Goal: Task Accomplishment & Management: Use online tool/utility

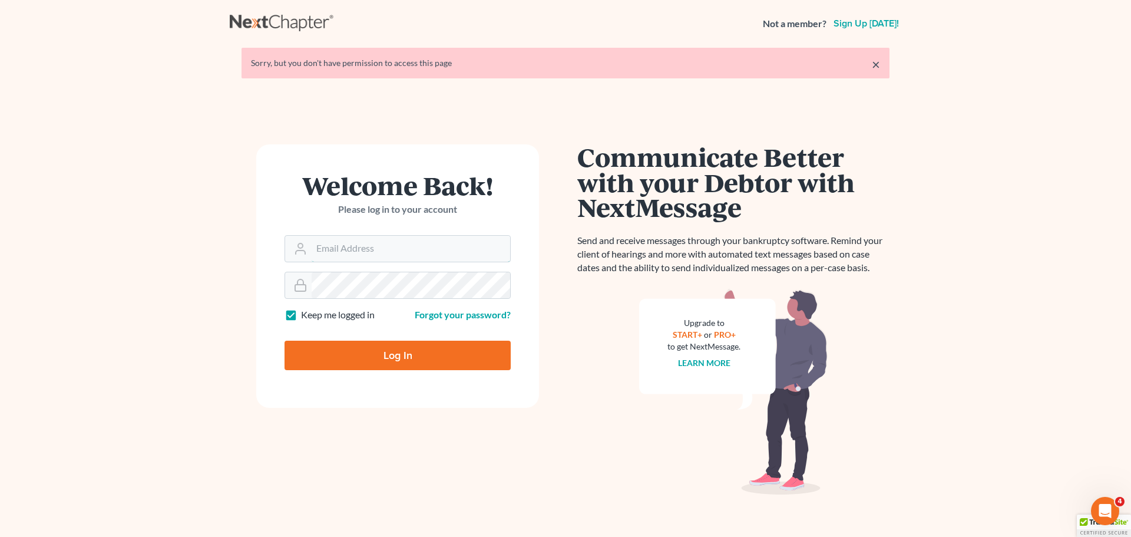
type input "alan@bulielaw.com"
click at [405, 354] on input "Log In" at bounding box center [398, 355] width 226 height 29
type input "Thinking..."
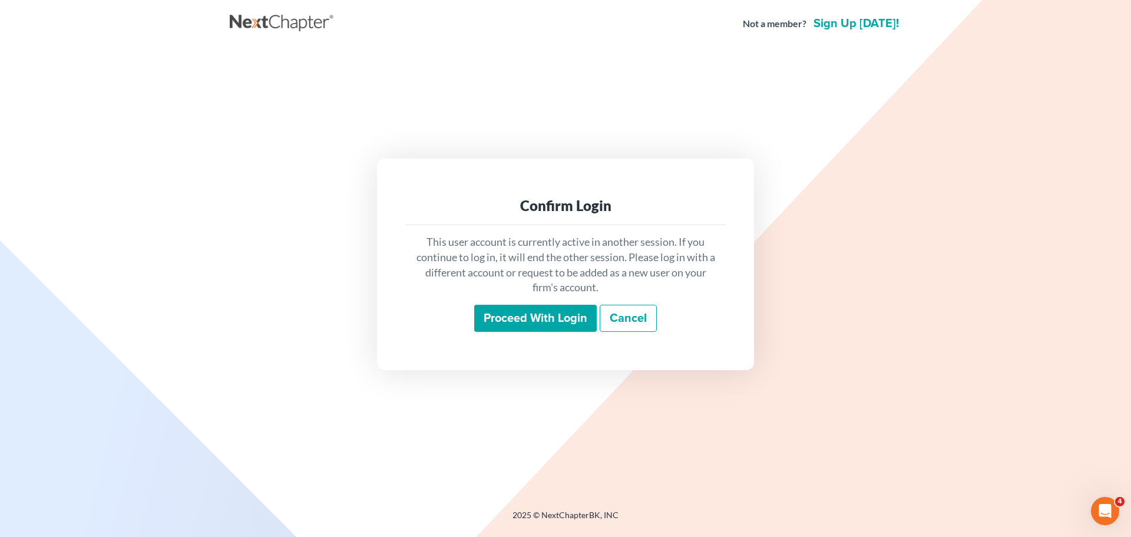
click at [523, 318] on input "Proceed with login" at bounding box center [535, 318] width 123 height 27
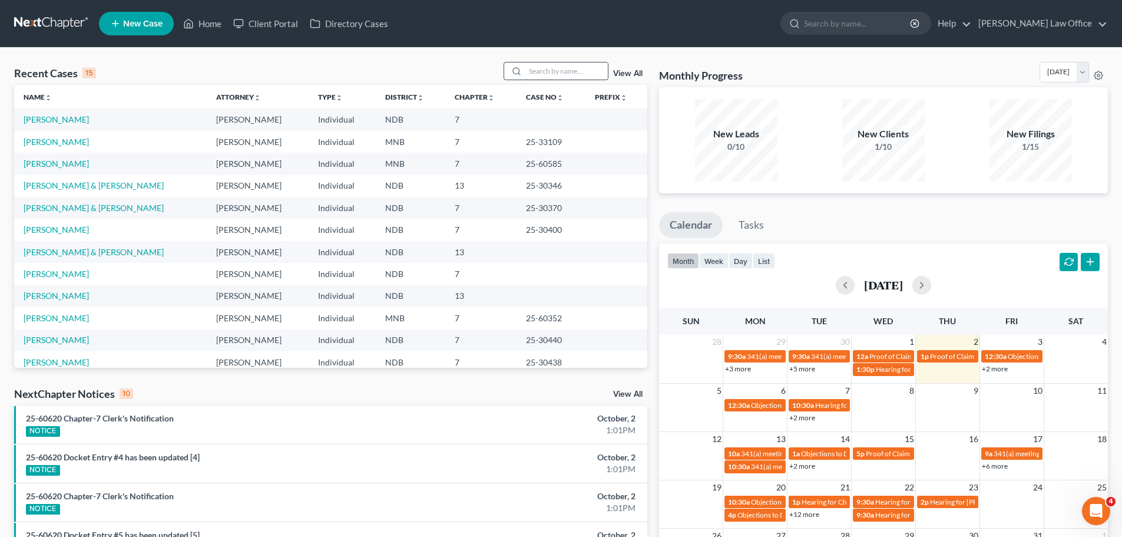
click at [551, 67] on input "search" at bounding box center [567, 70] width 82 height 17
type input "hubert"
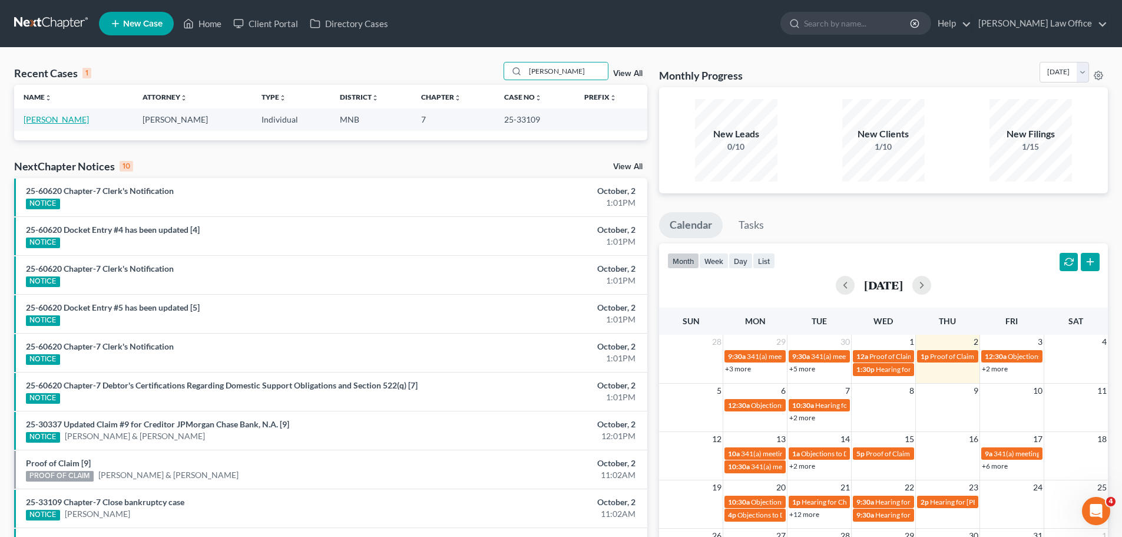
click at [64, 119] on link "Hubert, Lacey" at bounding box center [56, 119] width 65 height 10
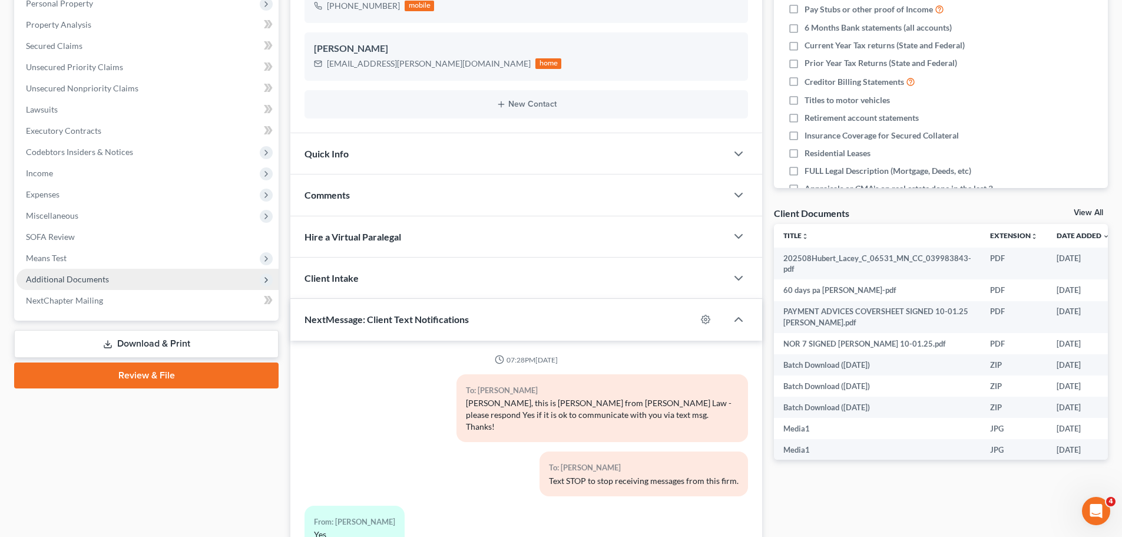
scroll to position [1870, 0]
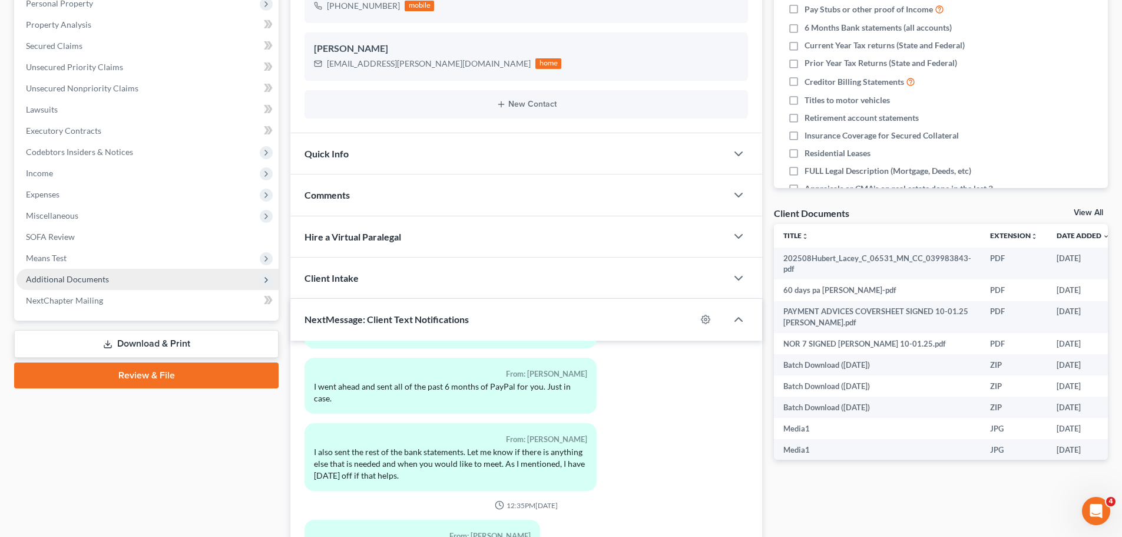
click at [72, 280] on span "Additional Documents" at bounding box center [67, 279] width 83 height 10
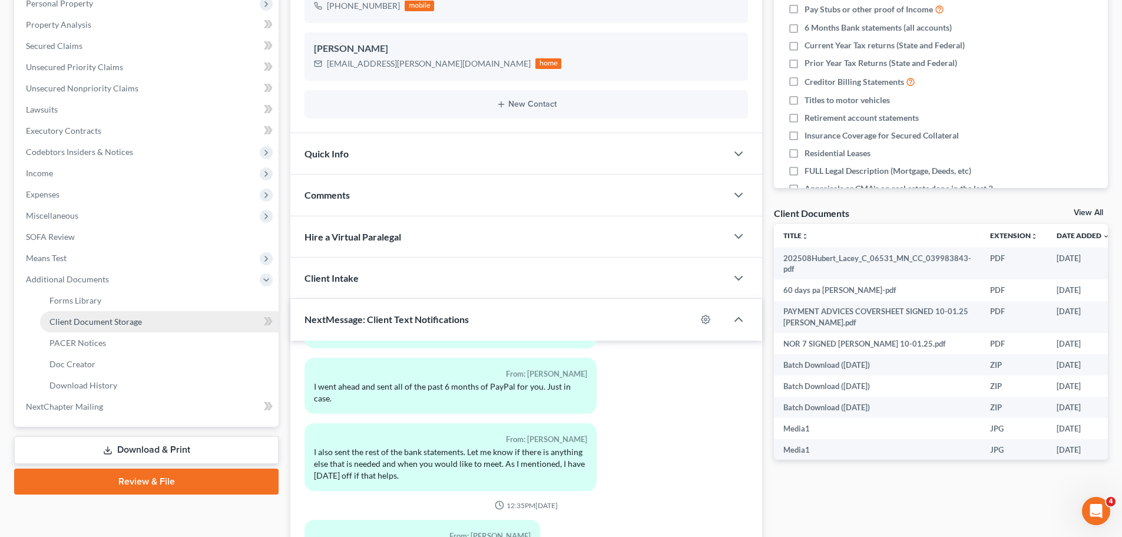
click at [94, 322] on span "Client Document Storage" at bounding box center [95, 321] width 93 height 10
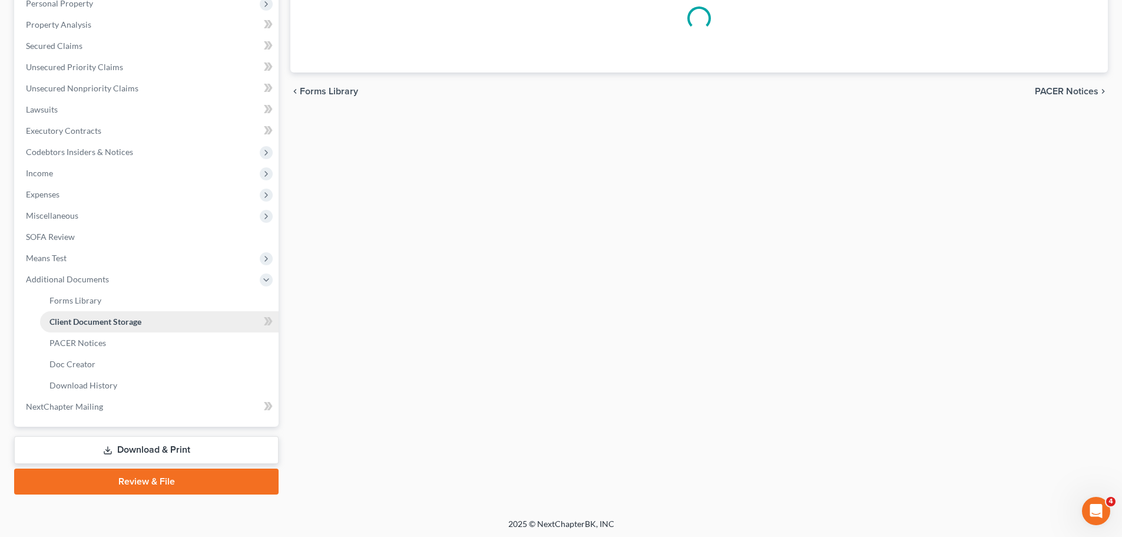
scroll to position [234, 0]
select select "6"
select select "7"
select select "4"
select select "1"
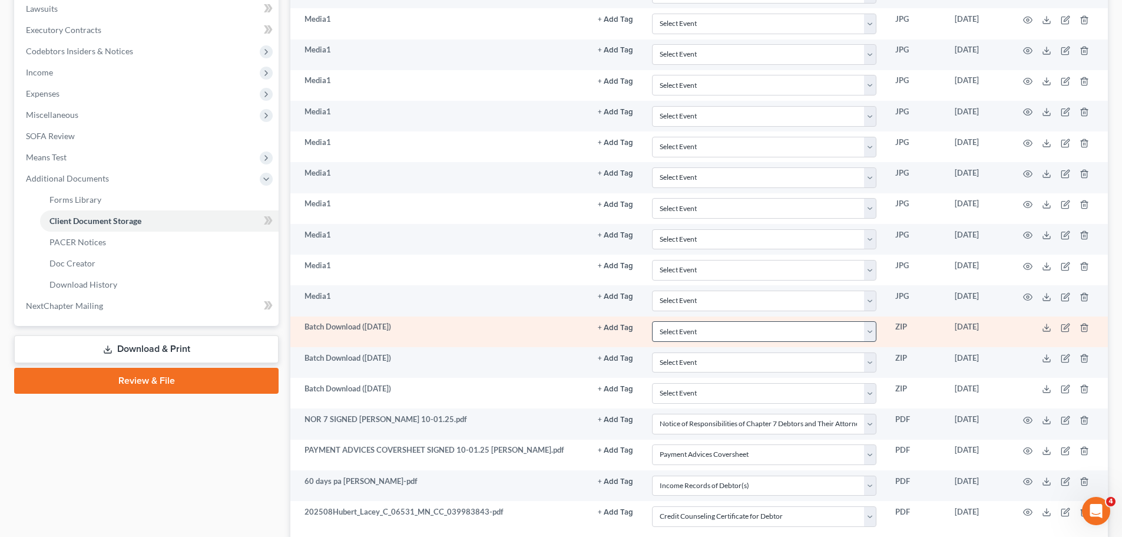
scroll to position [423, 0]
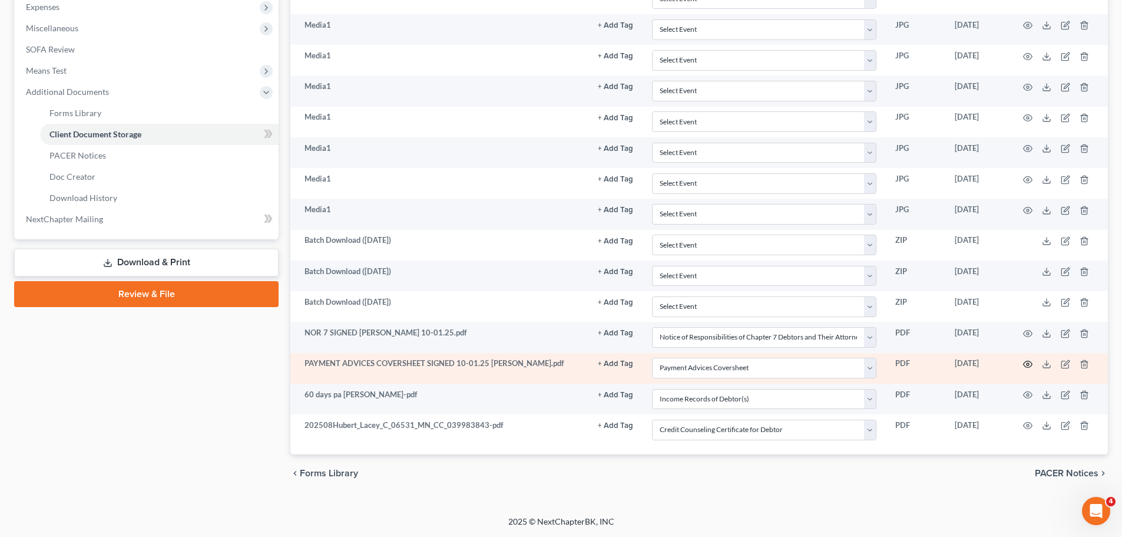
click at [1028, 362] on icon "button" at bounding box center [1027, 363] width 9 height 9
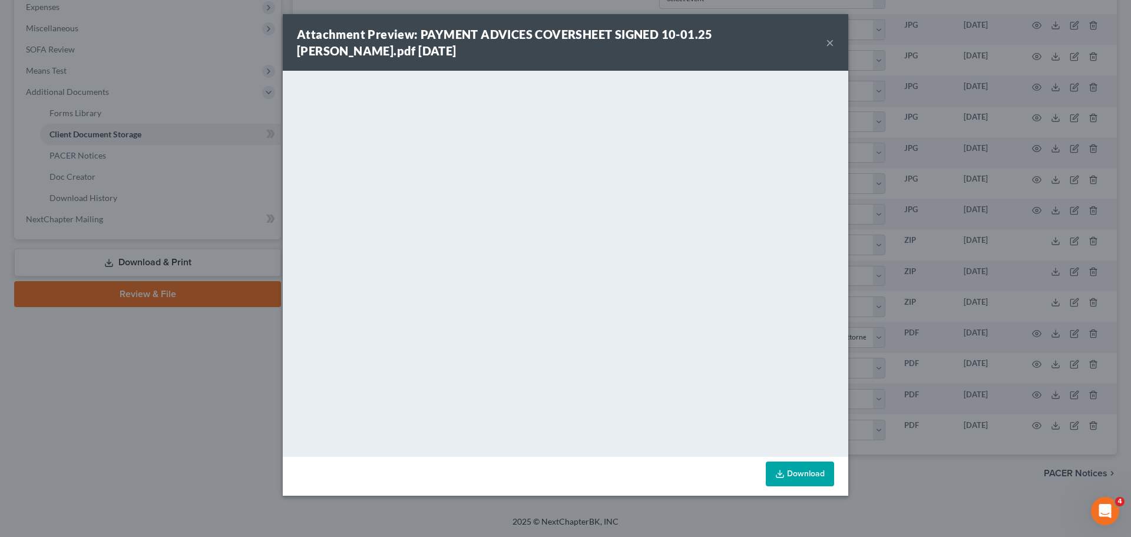
click at [831, 43] on button "×" at bounding box center [830, 42] width 8 height 14
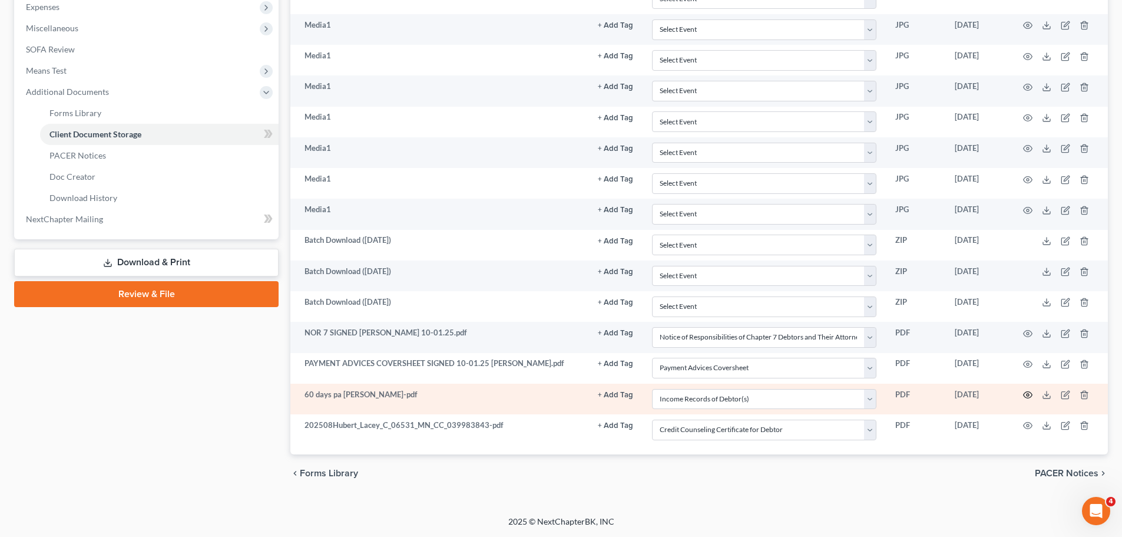
click at [1028, 395] on icon "button" at bounding box center [1027, 394] width 9 height 9
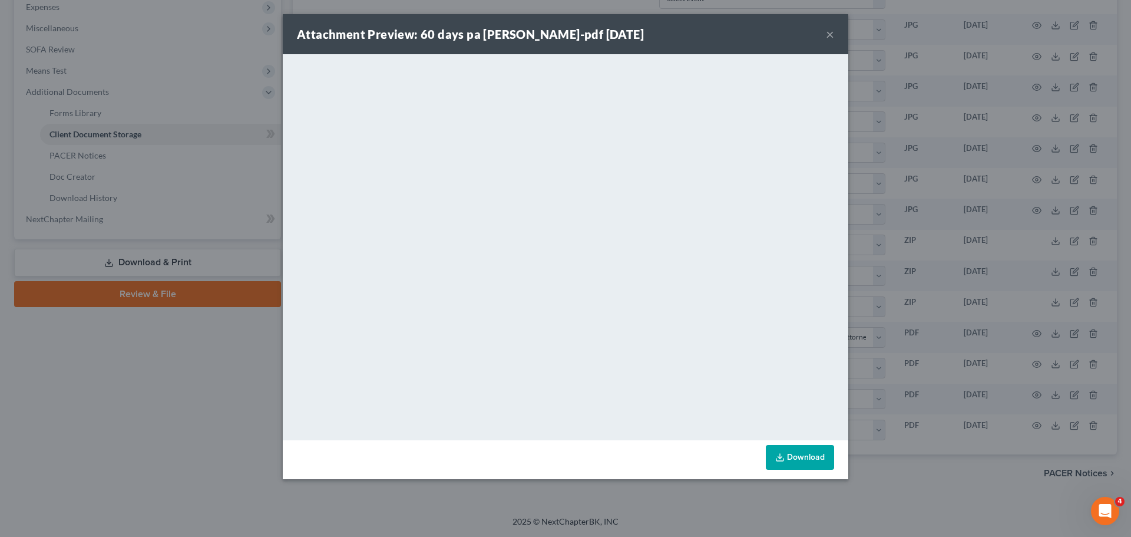
click at [831, 34] on button "×" at bounding box center [830, 34] width 8 height 14
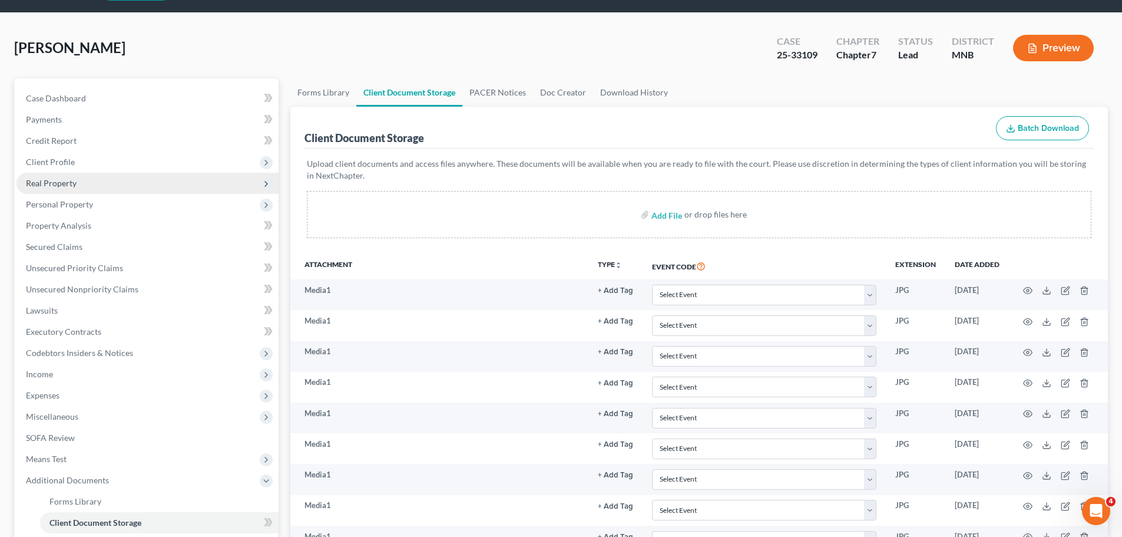
scroll to position [0, 0]
